Goal: Task Accomplishment & Management: Manage account settings

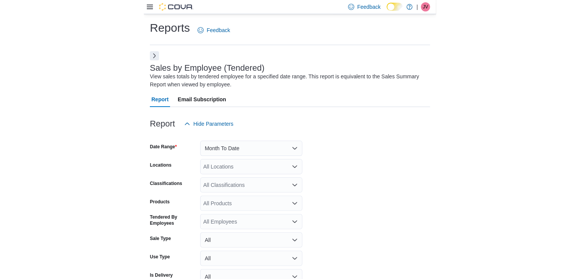
scroll to position [26, 0]
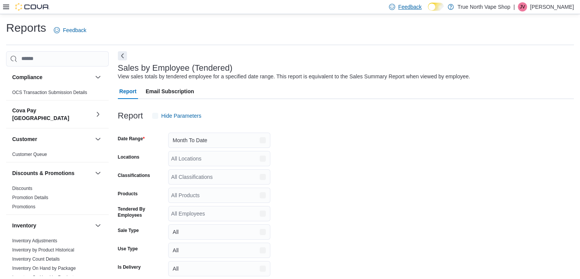
scroll to position [18, 0]
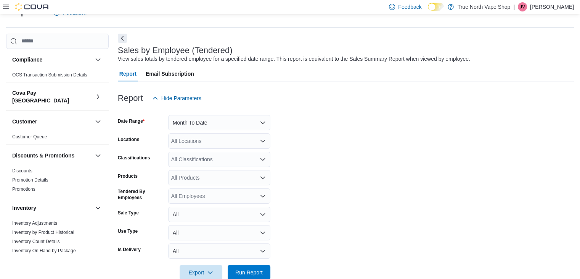
click at [525, 3] on span "JV" at bounding box center [522, 6] width 5 height 9
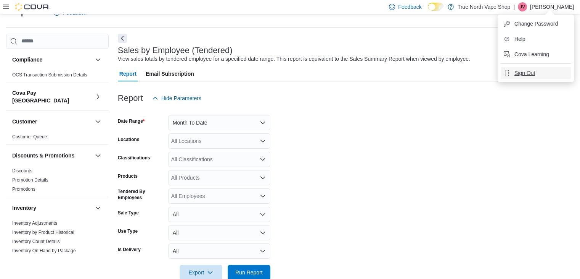
click at [530, 73] on span "Sign Out" at bounding box center [525, 73] width 21 height 8
